Goal: Information Seeking & Learning: Learn about a topic

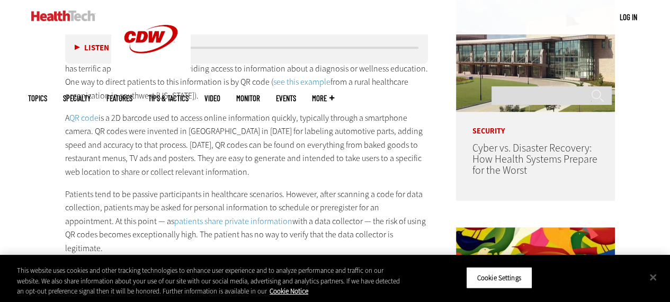
scroll to position [529, 0]
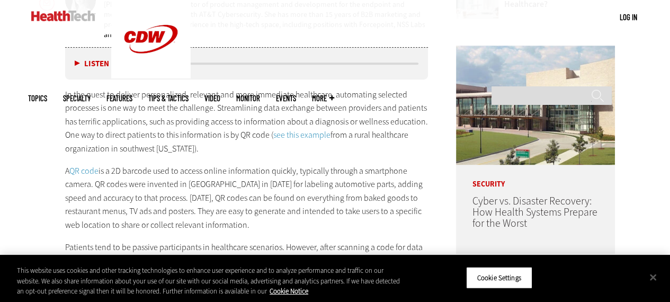
click at [243, 153] on p "In the quest to deliver personalized, relevant and more immediate healthcare, a…" at bounding box center [246, 122] width 363 height 68
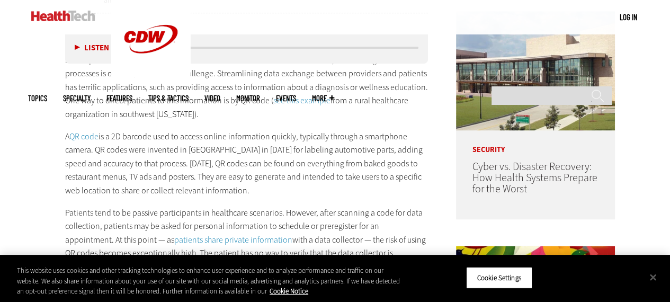
scroll to position [582, 0]
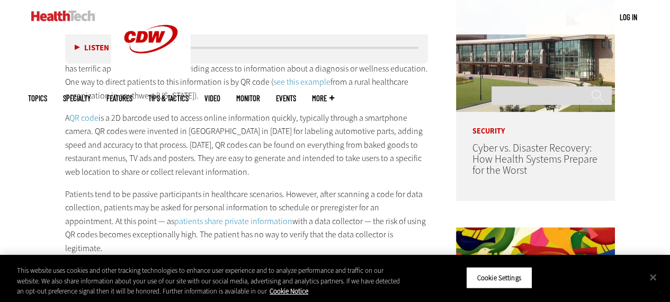
drag, startPoint x: 299, startPoint y: 79, endPoint x: 238, endPoint y: 102, distance: 65.3
click at [238, 102] on p "In the quest to deliver personalized, relevant and more immediate healthcare, a…" at bounding box center [246, 69] width 363 height 68
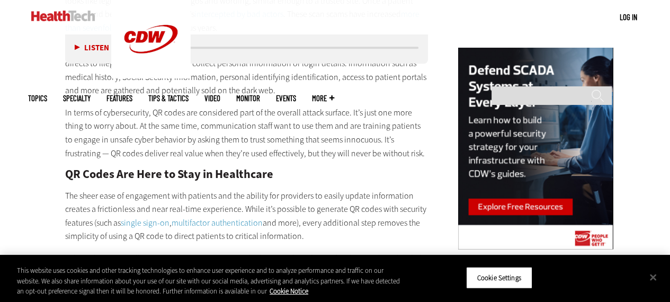
scroll to position [1059, 0]
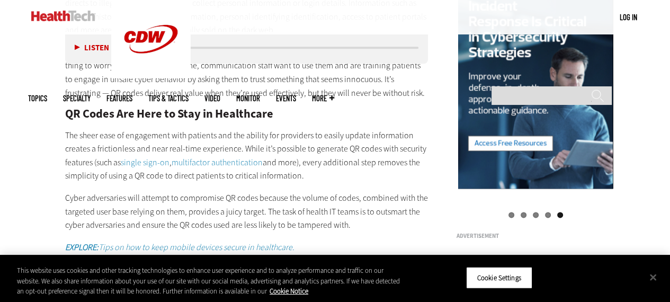
click at [71, 164] on p "The sheer ease of engagement with patients and the ability for providers to eas…" at bounding box center [246, 156] width 363 height 54
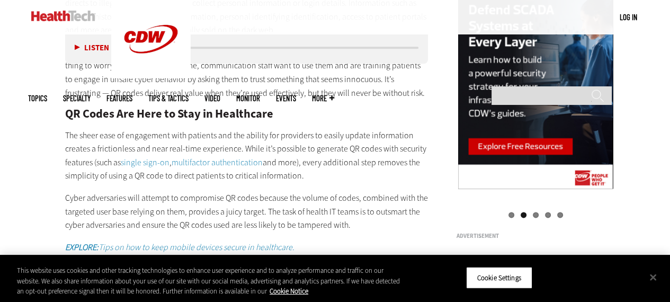
click at [199, 174] on div "Vulnerable to Cyberattacks, Risking Patient Privacy and Health Here’s how this …" at bounding box center [246, 237] width 363 height 675
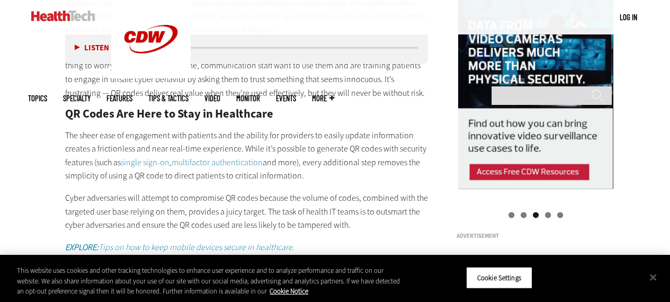
click at [78, 168] on p "The sheer ease of engagement with patients and the ability for providers to eas…" at bounding box center [246, 156] width 363 height 54
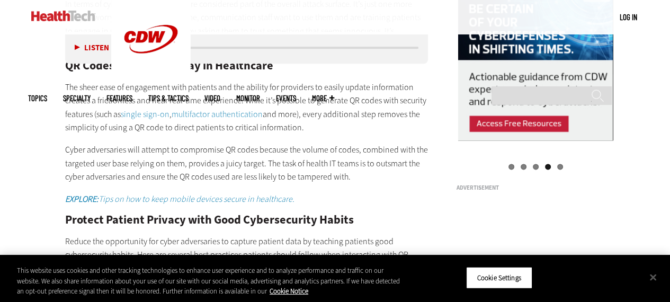
scroll to position [1165, 0]
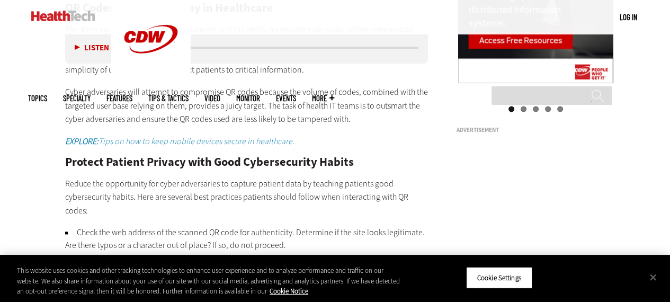
click at [135, 103] on p "Cyber adversaries will attempt to compromise QR codes because the volume of cod…" at bounding box center [246, 105] width 363 height 41
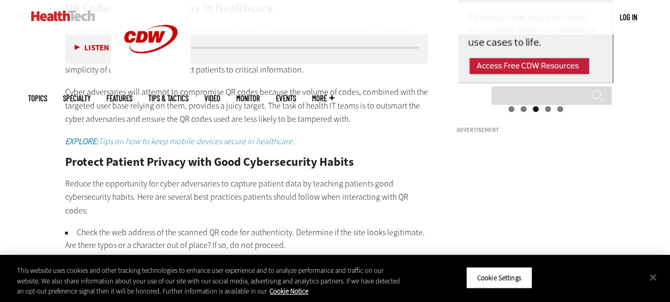
click at [100, 105] on p "Cyber adversaries will attempt to compromise QR codes because the volume of cod…" at bounding box center [246, 105] width 363 height 41
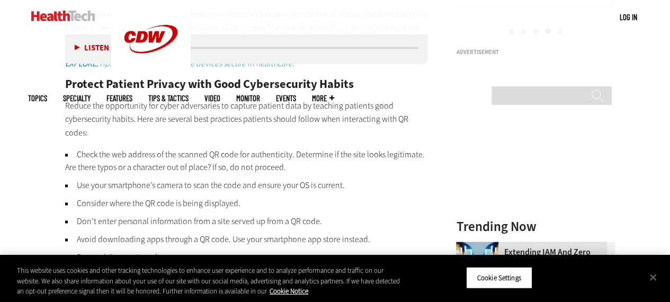
scroll to position [1218, 0]
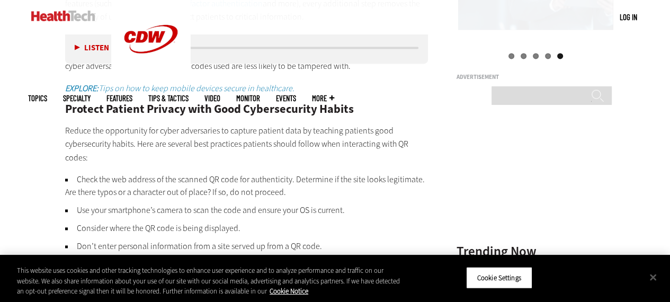
click at [167, 143] on p "Reduce the opportunity for cyber adversaries to capture patient data by teachin…" at bounding box center [246, 144] width 363 height 41
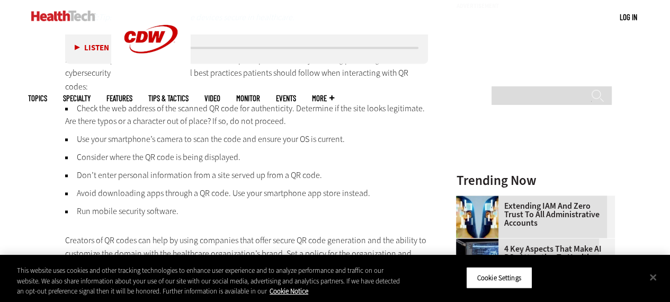
scroll to position [1271, 0]
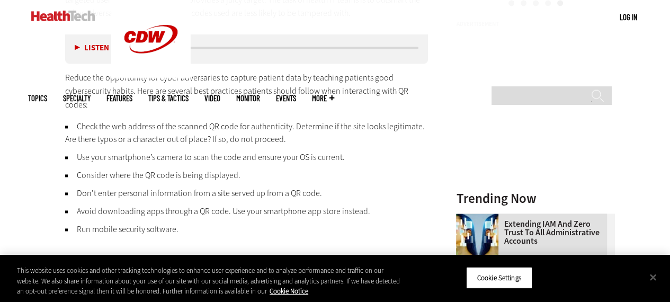
click at [151, 170] on ul "Check the web address of the scanned QR code for authenticity. Determine if the…" at bounding box center [246, 177] width 363 height 115
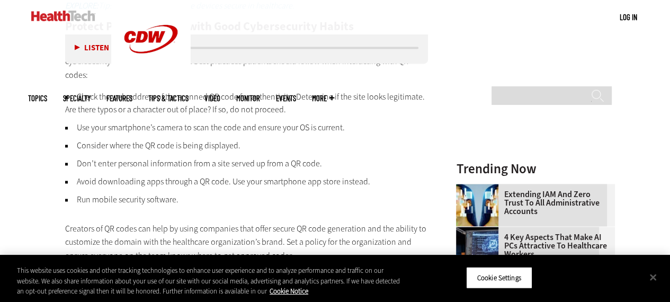
scroll to position [1324, 0]
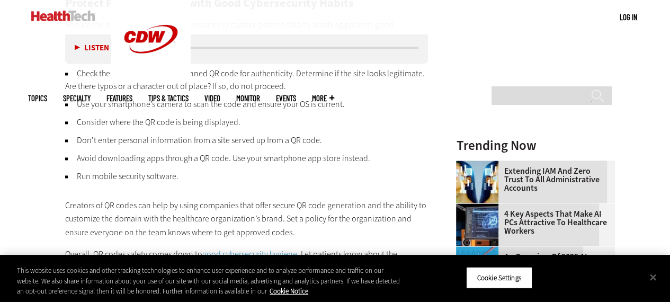
click at [118, 152] on li "Avoid downloading apps through a QR code. Use your smartphone app store instead." at bounding box center [246, 158] width 363 height 13
click at [108, 152] on li "Avoid downloading apps through a QR code. Use your smartphone app store instead." at bounding box center [246, 158] width 363 height 13
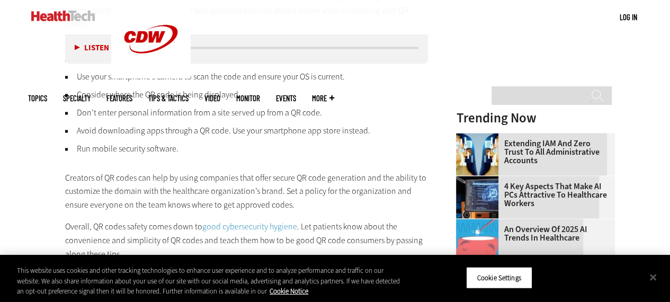
scroll to position [1377, 0]
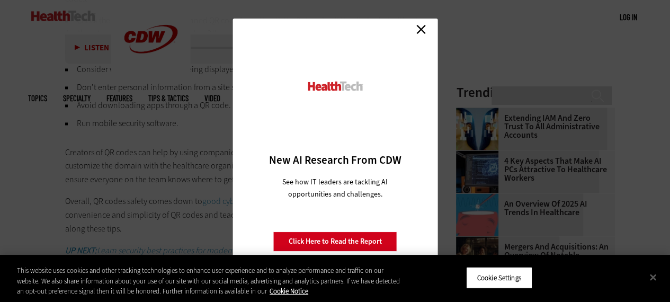
click at [415, 28] on link "Close" at bounding box center [421, 29] width 16 height 16
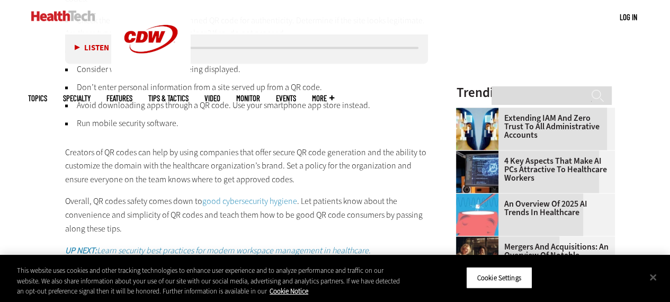
click at [149, 117] on li "Run mobile security software." at bounding box center [246, 123] width 363 height 13
click at [110, 159] on p "Creators of QR codes can help by using companies that offer secure QR code gene…" at bounding box center [246, 166] width 363 height 41
click at [77, 194] on p "Overall, QR codes safety comes down to good cybersecurity hygiene . Let patient…" at bounding box center [246, 214] width 363 height 41
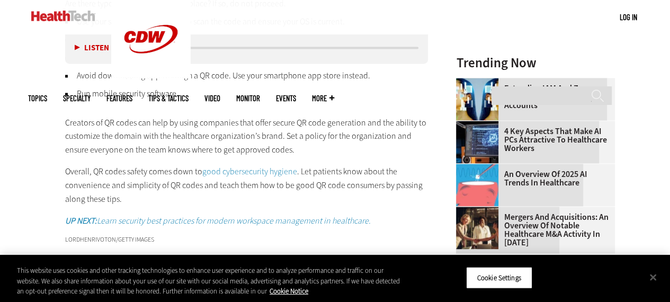
scroll to position [1430, 0]
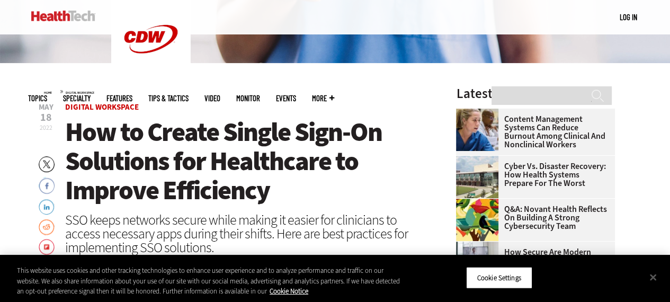
scroll to position [371, 0]
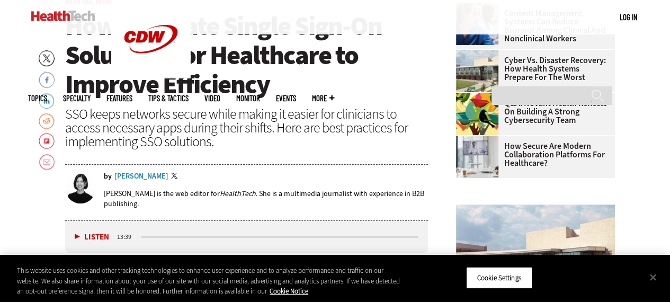
click at [333, 128] on div "SSO keeps networks secure while making it easier for clinicians to access neces…" at bounding box center [246, 127] width 363 height 41
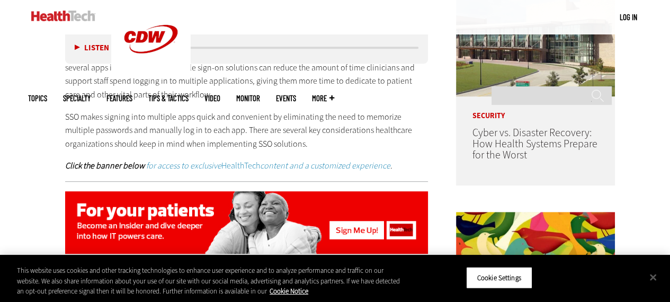
scroll to position [635, 0]
